Goal: Task Accomplishment & Management: Manage account settings

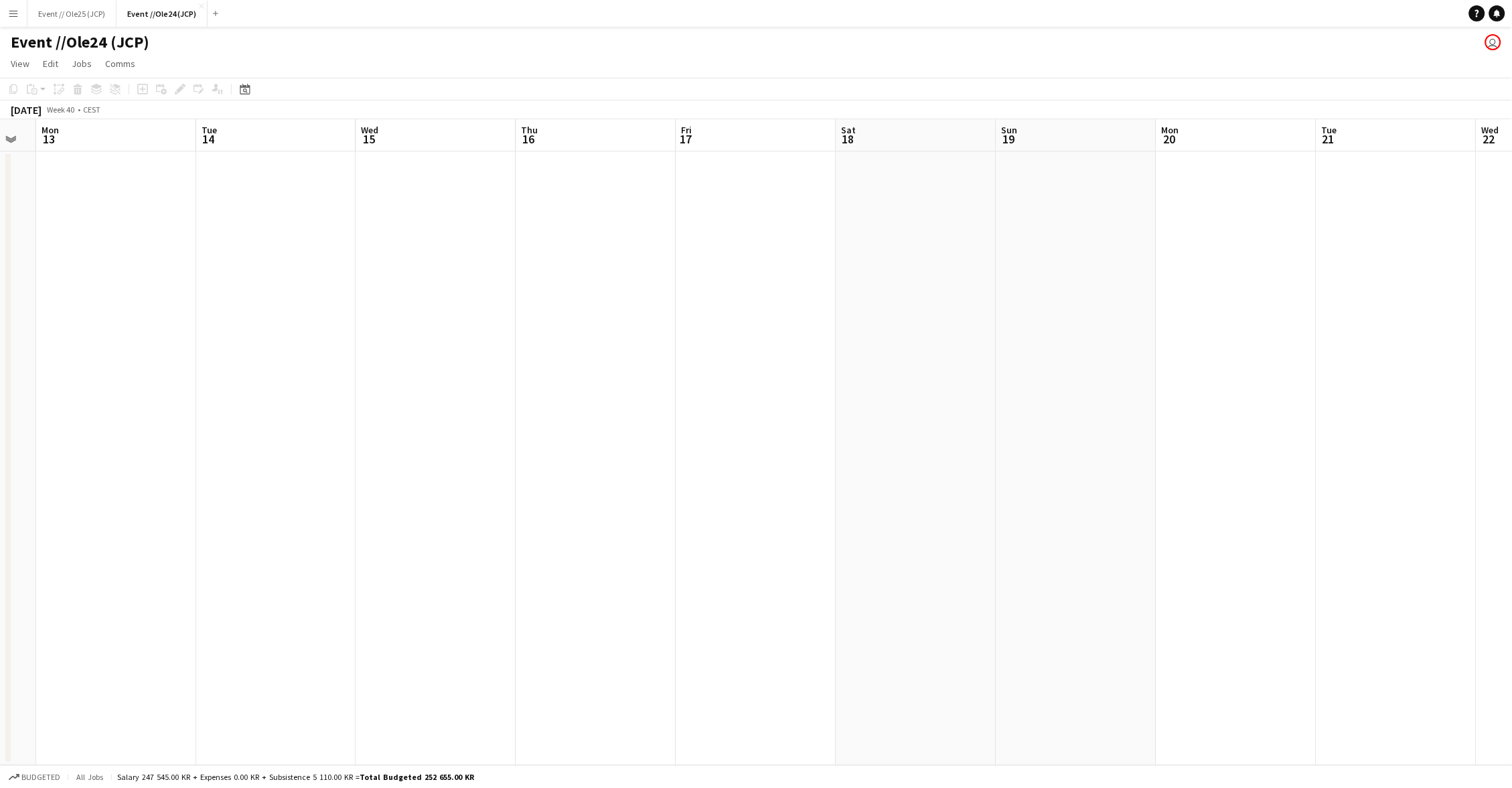
scroll to position [0, 608]
click at [199, 2] on button "Event //Ole24 (JCP) Close" at bounding box center [162, 14] width 91 height 26
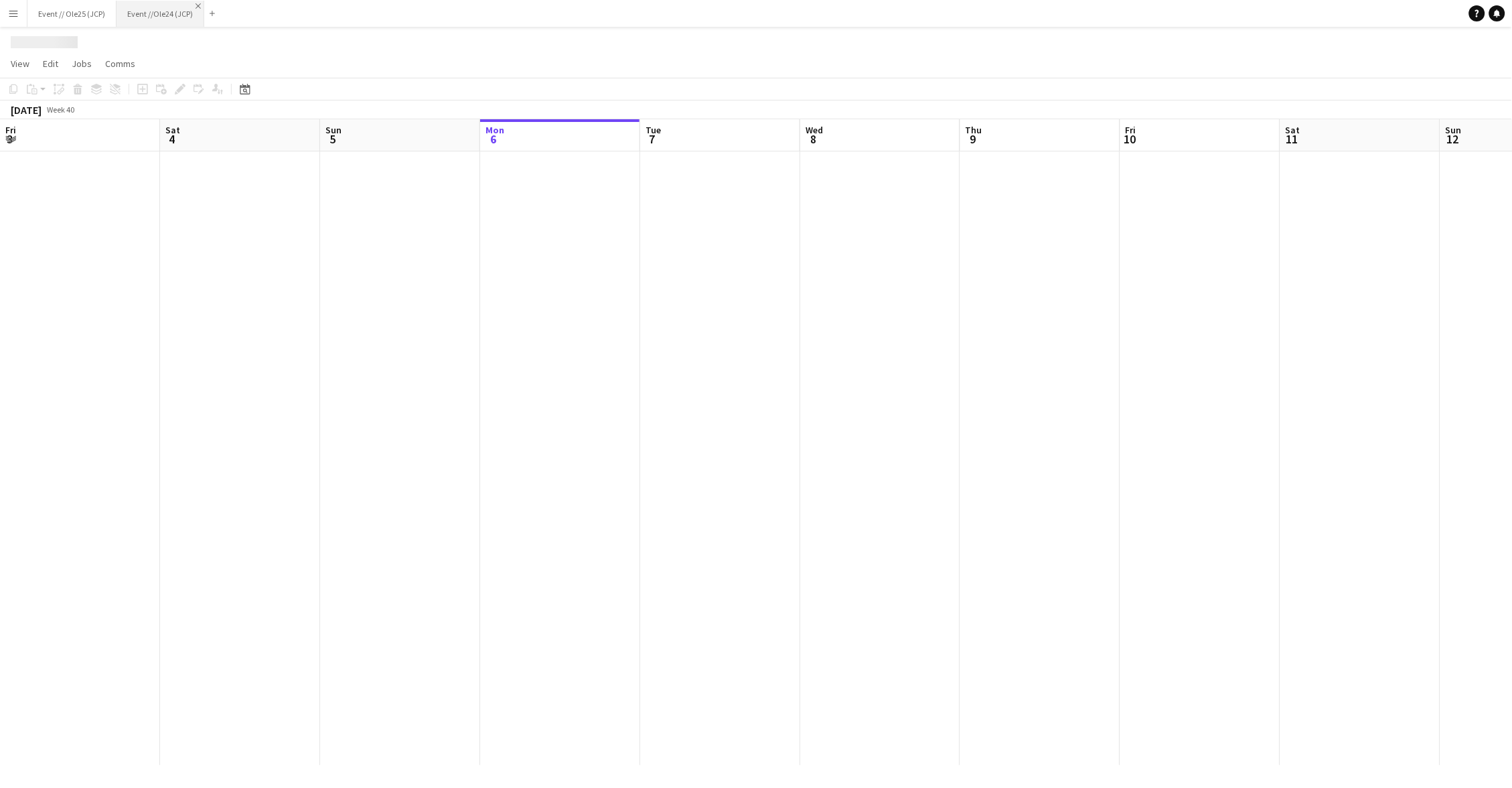
scroll to position [0, 320]
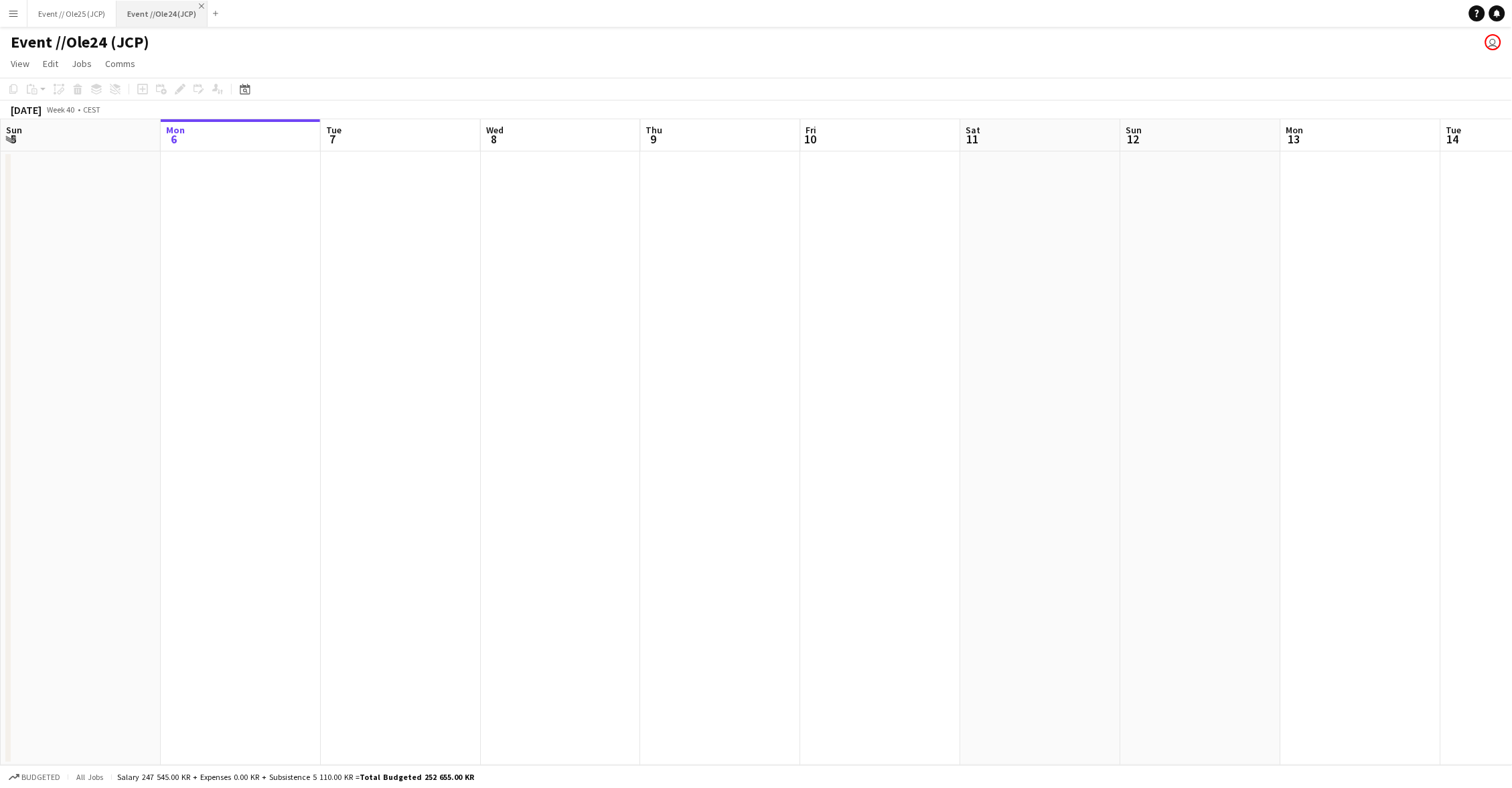
click at [200, 8] on app-icon "Close" at bounding box center [202, 5] width 5 height 5
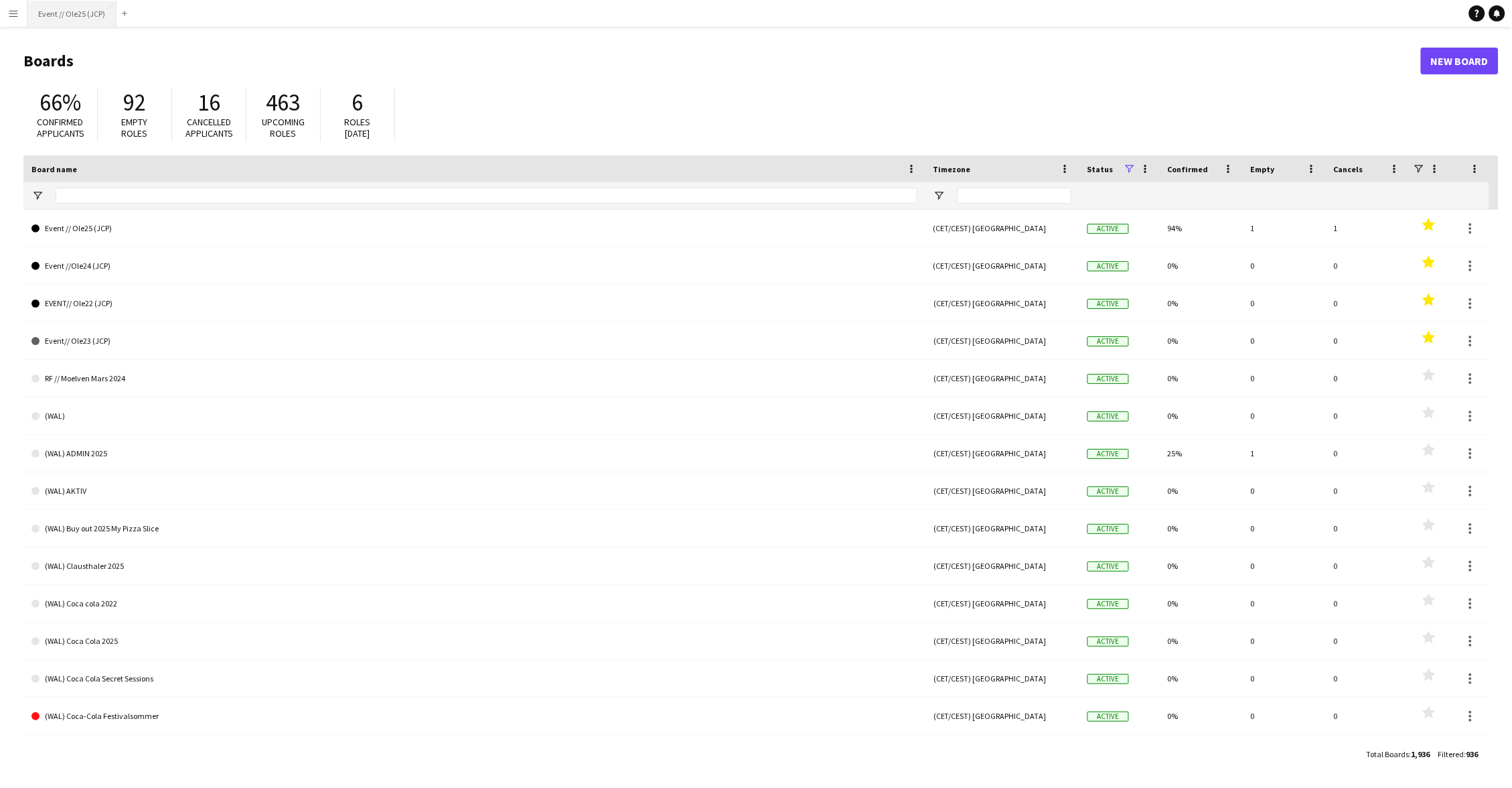
click at [78, 14] on button "Event // Ole25 (JCP) Close" at bounding box center [72, 14] width 89 height 26
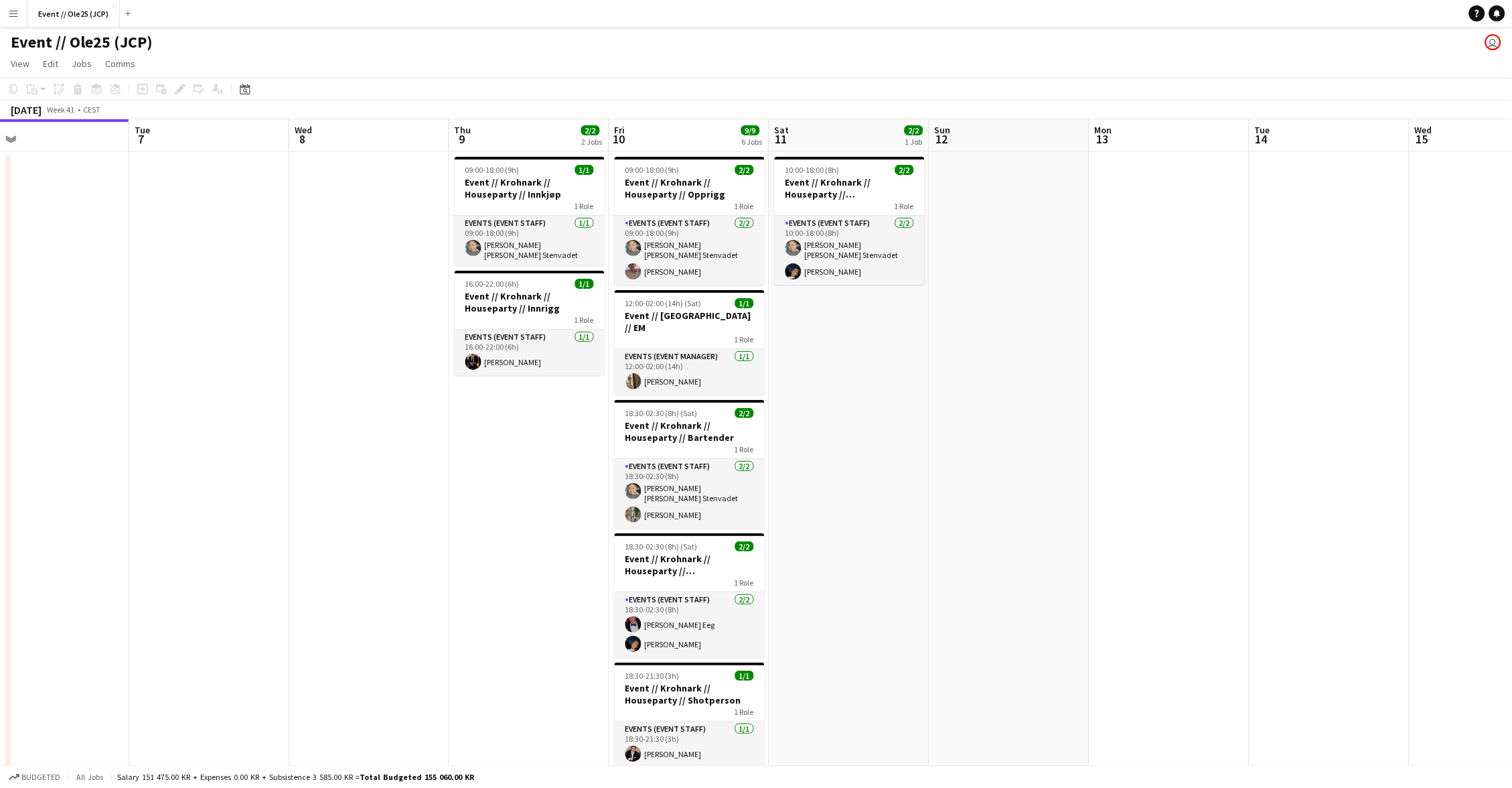
scroll to position [0, 512]
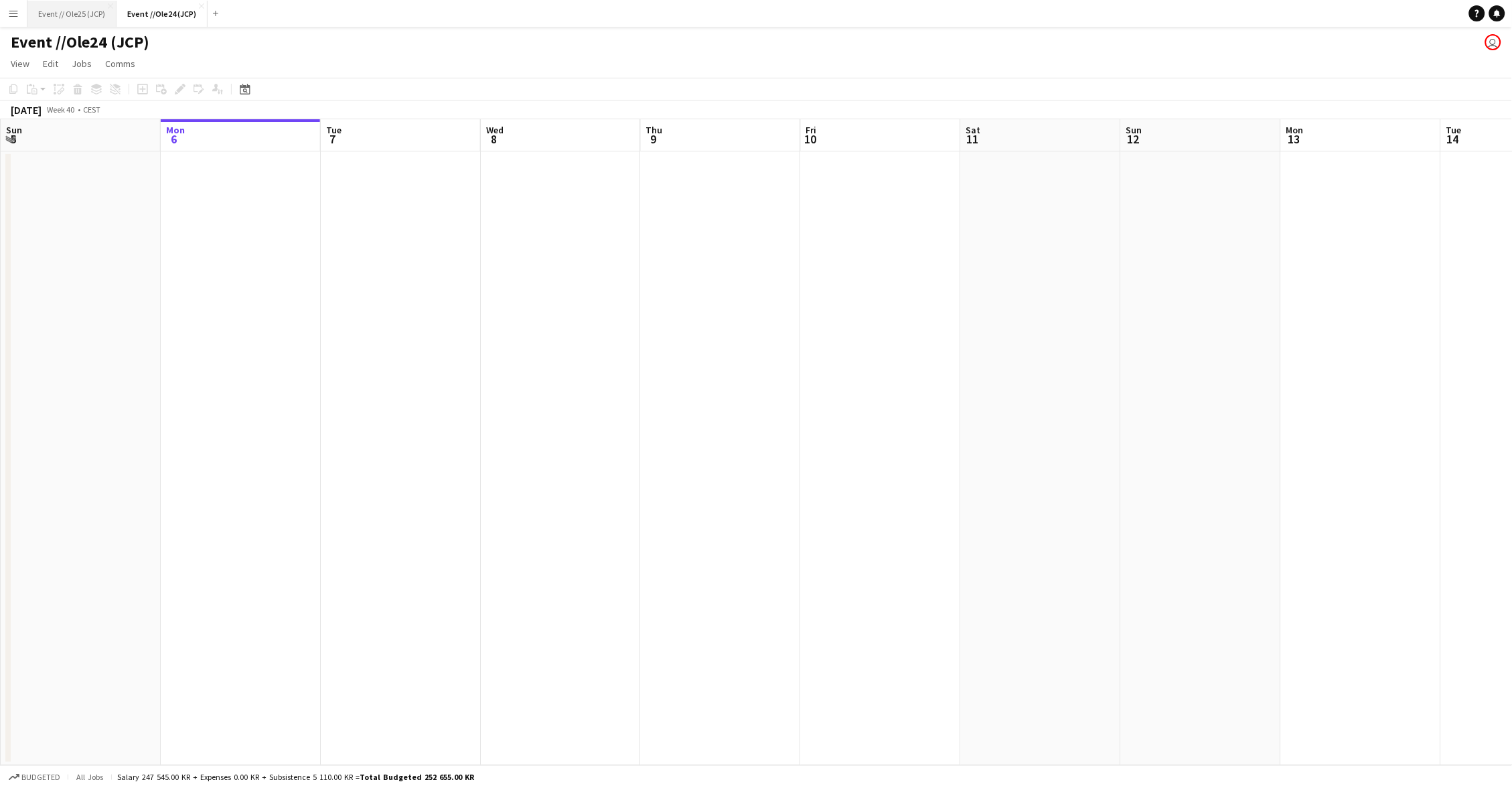
drag, startPoint x: 80, startPoint y: 11, endPoint x: 93, endPoint y: 12, distance: 13.0
click at [80, 11] on button "Event // Ole25 (JCP) Close" at bounding box center [72, 14] width 89 height 26
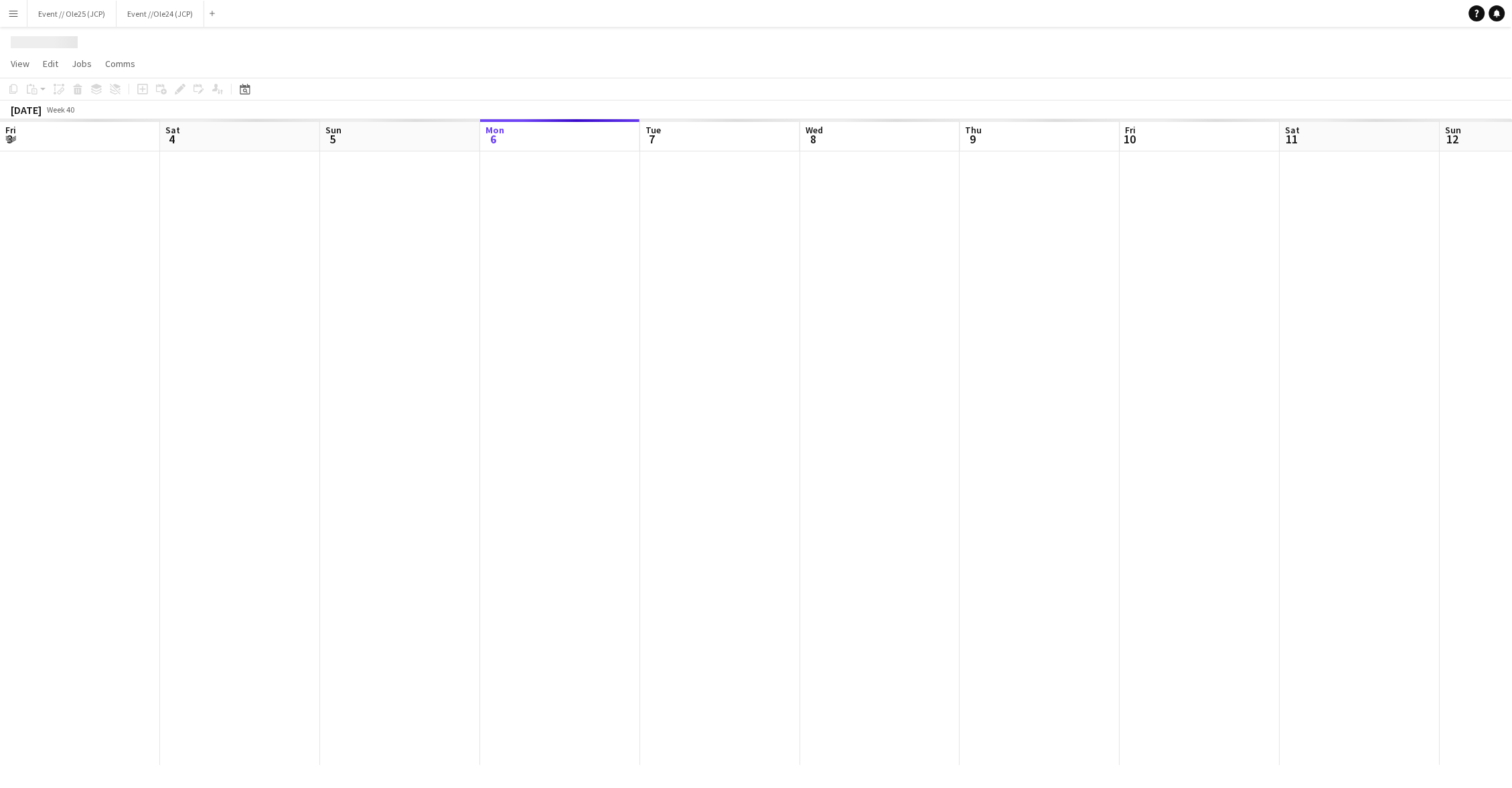
scroll to position [0, 320]
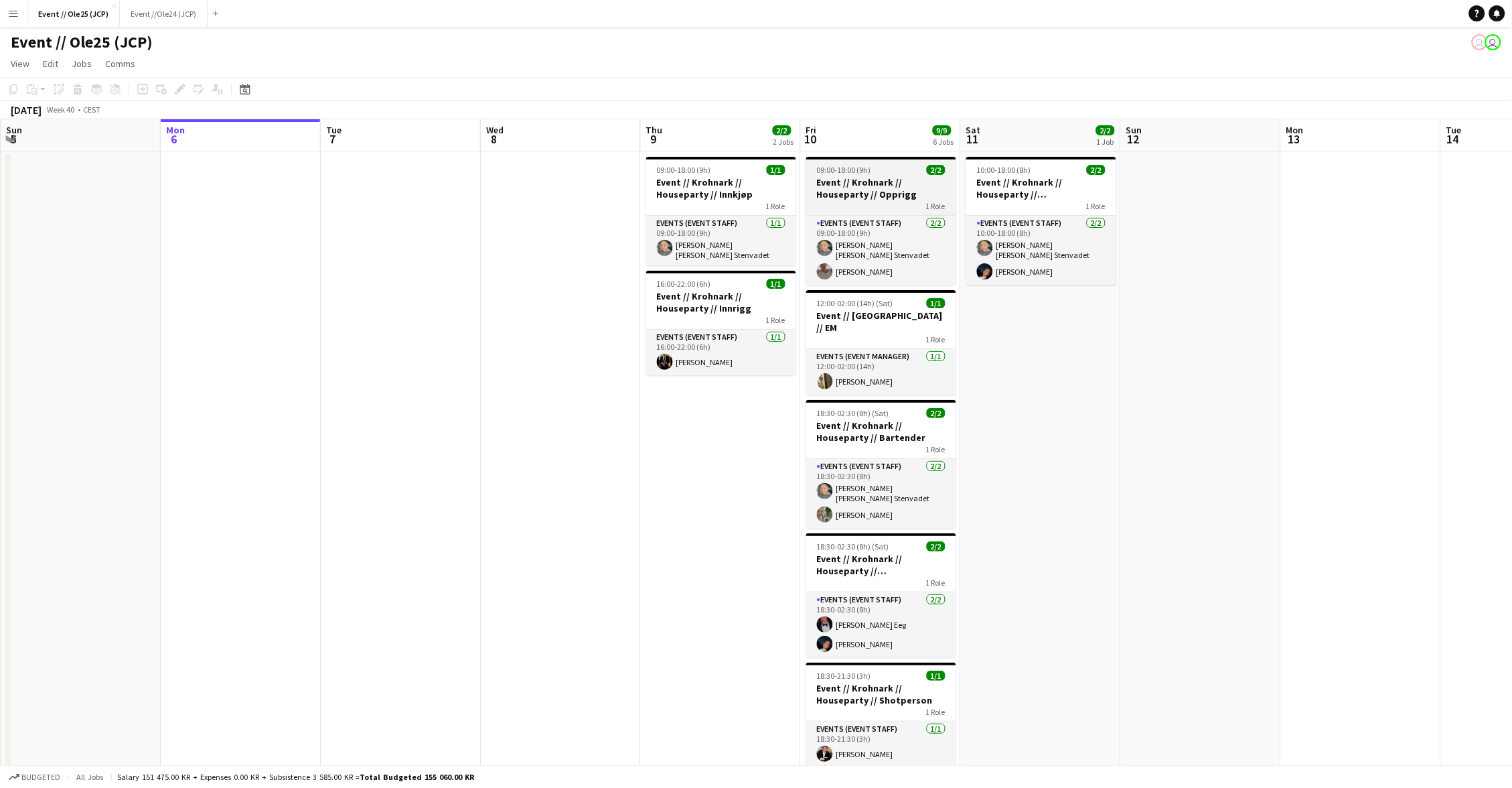
click at [864, 182] on h3 "Event // Krohnark // Houseparty // Opprigg" at bounding box center [881, 188] width 150 height 24
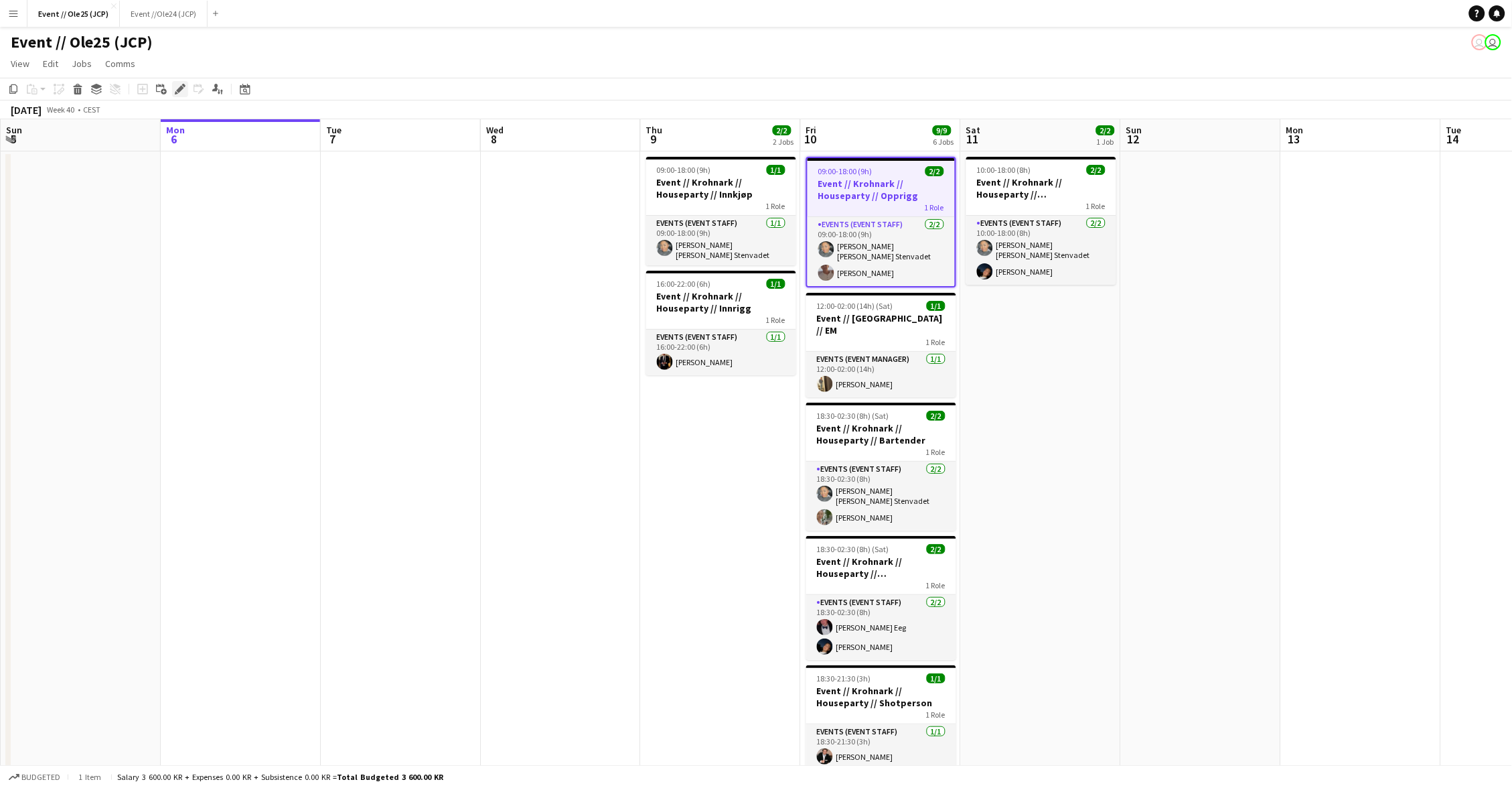
click at [184, 86] on icon "Edit" at bounding box center [180, 89] width 11 height 11
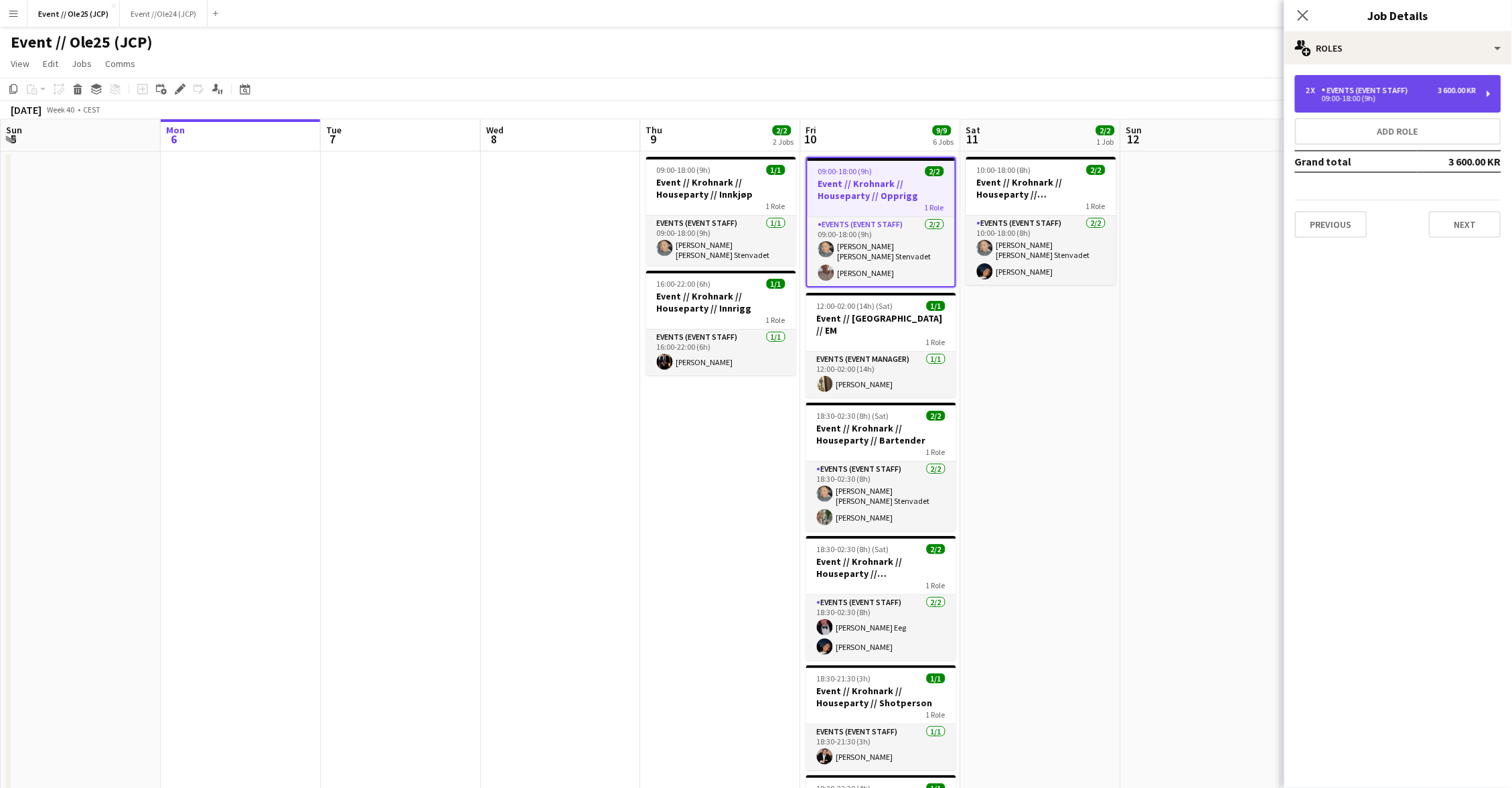
click at [1399, 82] on div "2 x Events (Event Staff) 3 600.00 KR 09:00-18:00 (9h)" at bounding box center [1398, 94] width 206 height 38
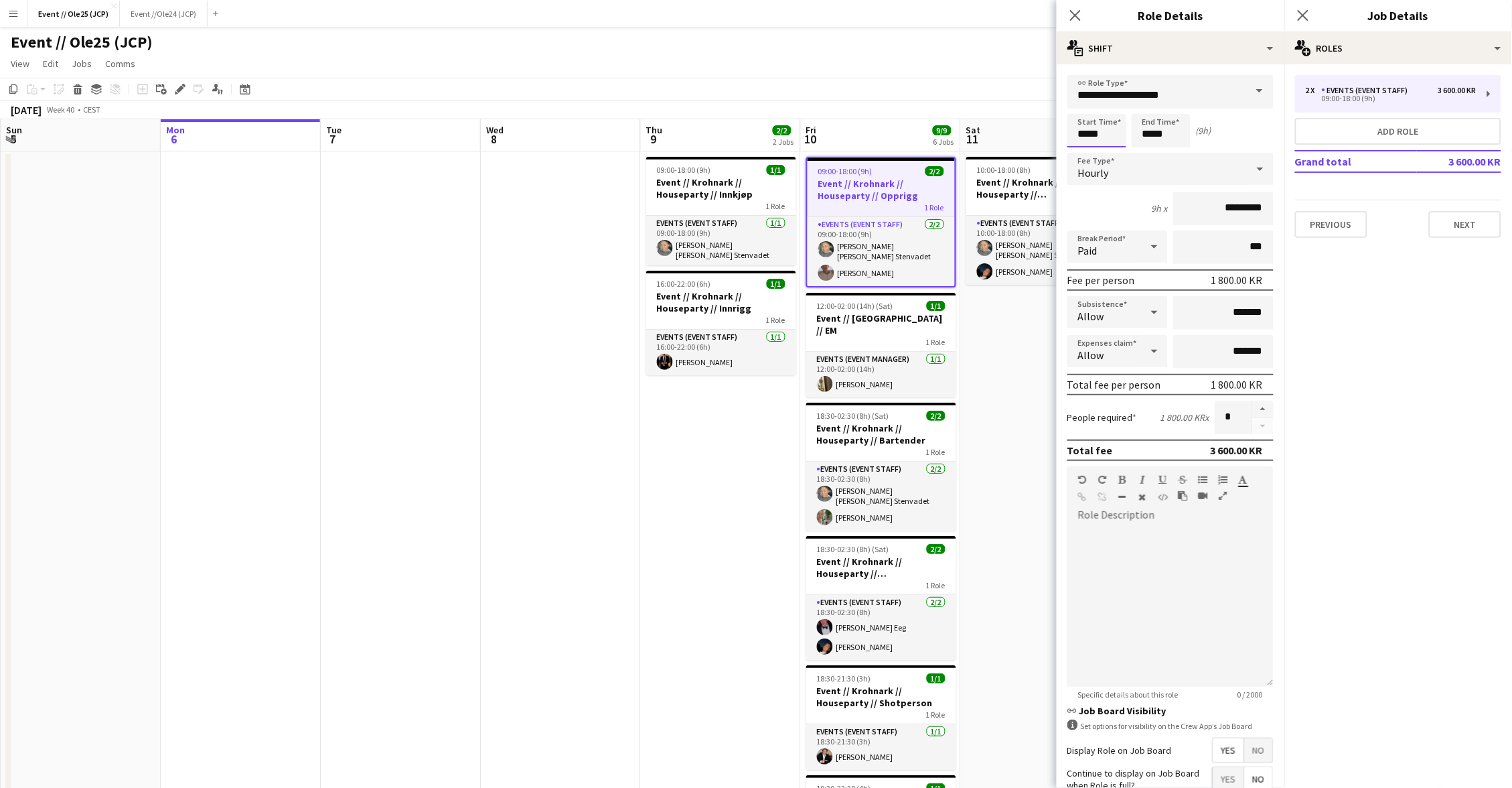
click at [1107, 122] on input "*****" at bounding box center [1097, 131] width 59 height 34
click at [1084, 114] on input "*****" at bounding box center [1097, 131] width 59 height 34
click at [1084, 107] on div at bounding box center [1083, 107] width 27 height 13
type input "*****"
click at [1088, 154] on div at bounding box center [1083, 153] width 27 height 13
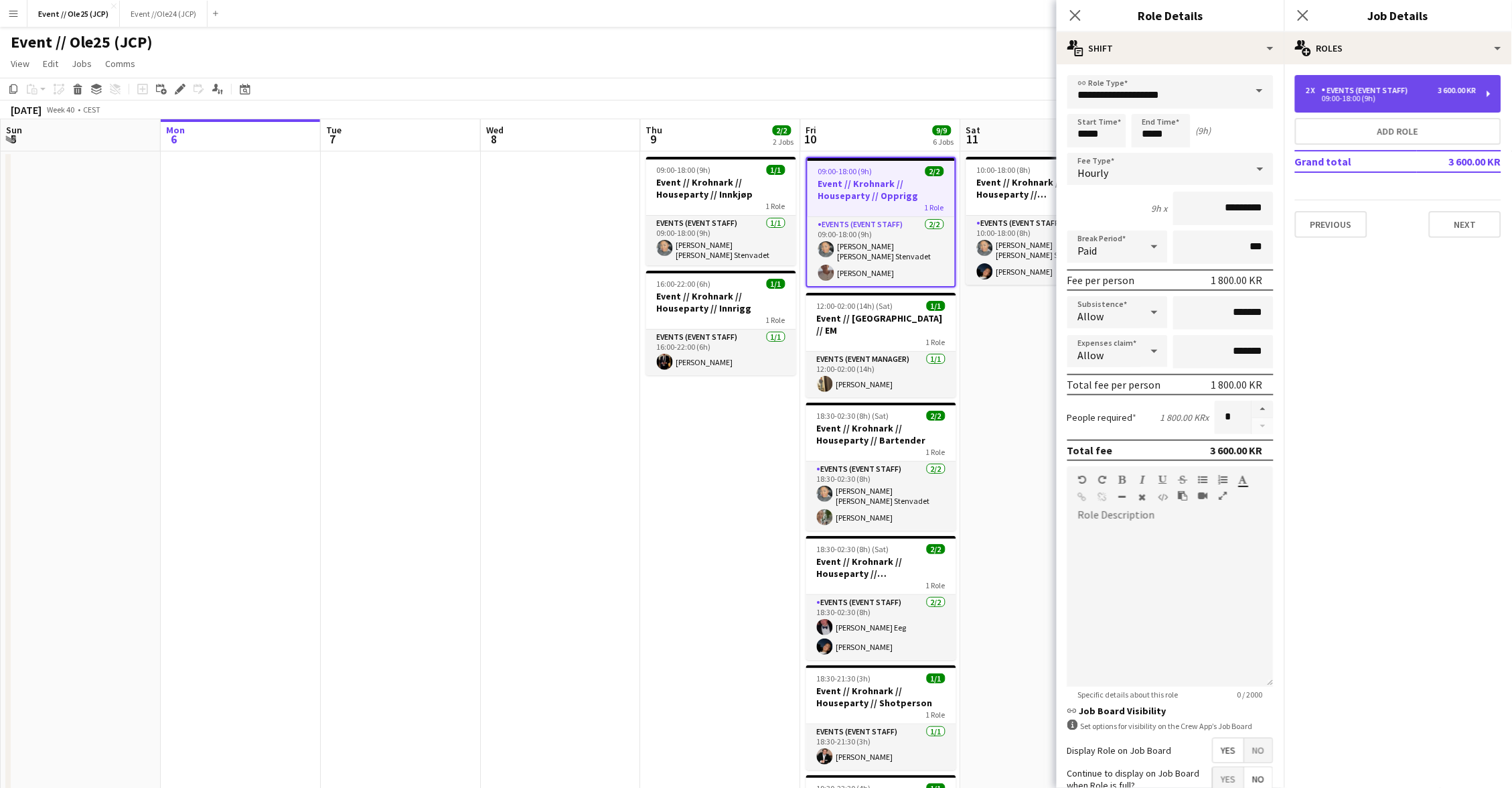
click at [1319, 87] on div "2 x" at bounding box center [1314, 90] width 16 height 9
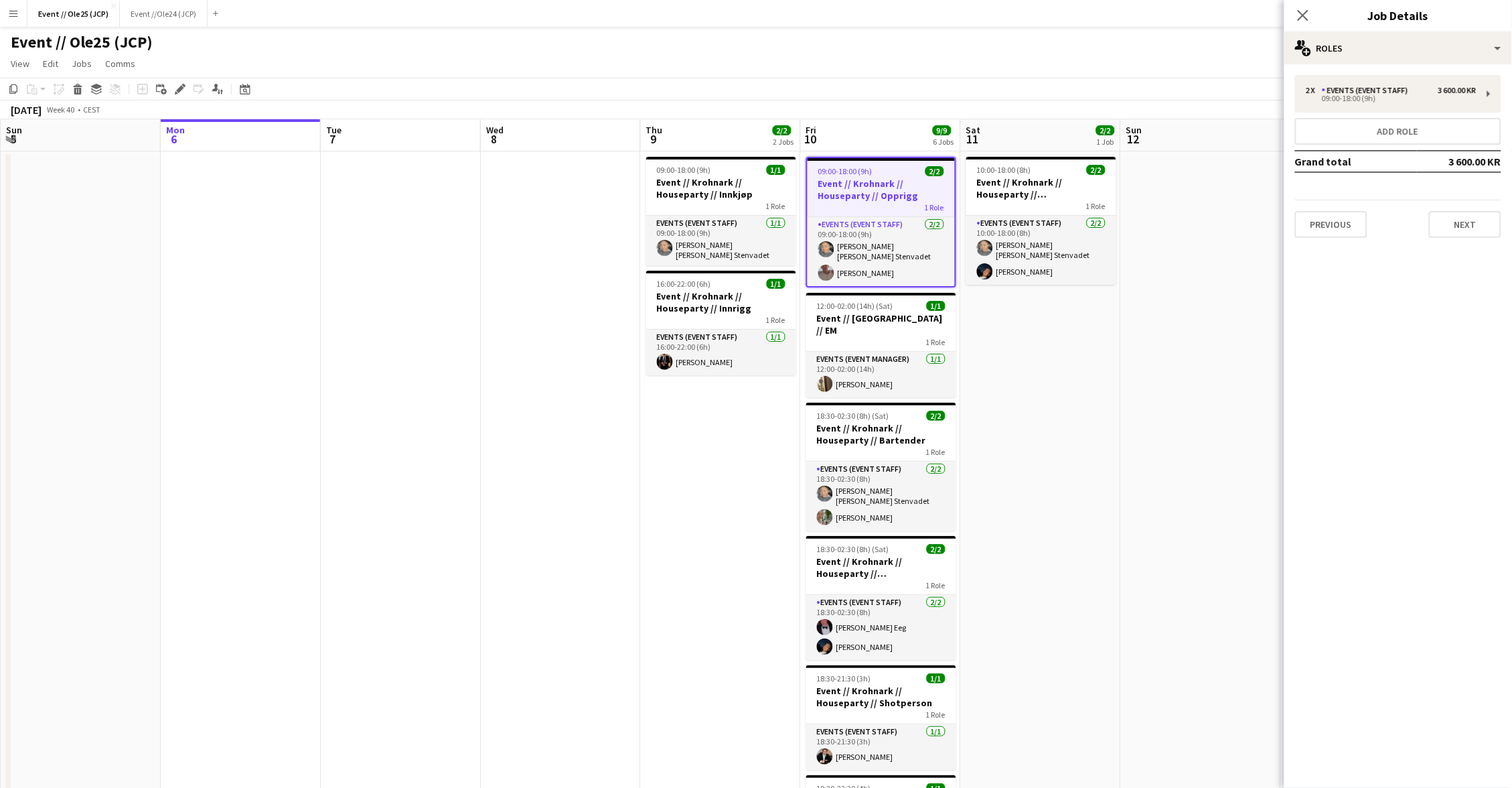
click at [940, 83] on app-toolbar "Copy Paste Paste Command V Paste with crew Command Shift V Paste linked Job Del…" at bounding box center [756, 89] width 1512 height 23
